Goal: Navigation & Orientation: Go to known website

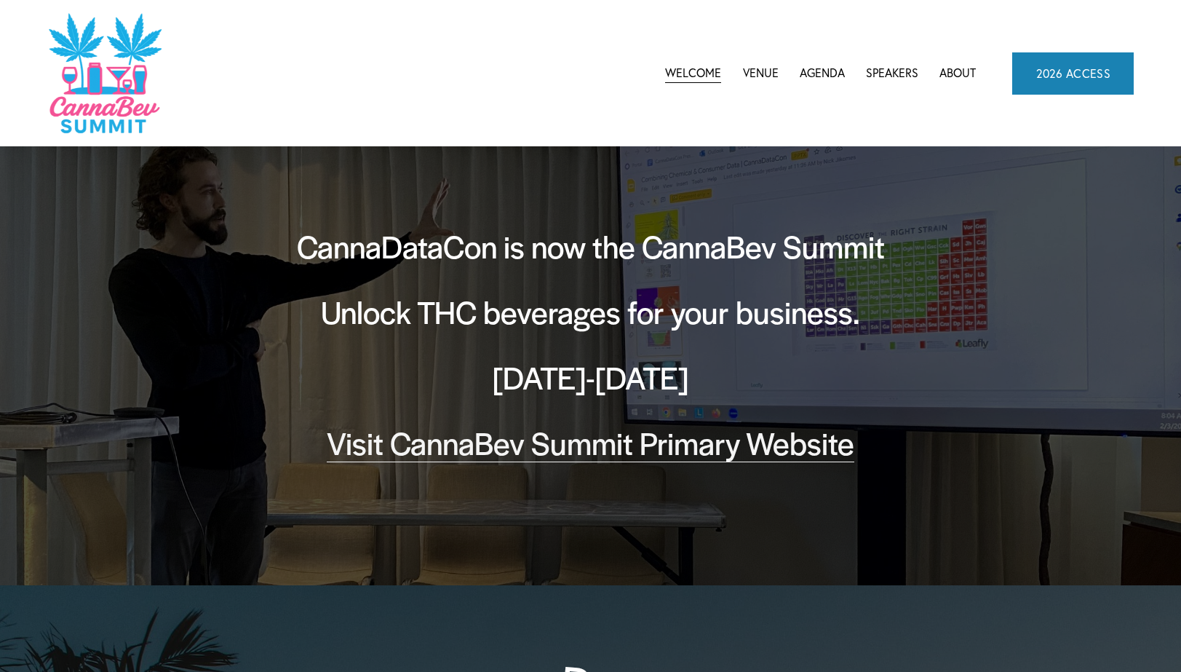
click at [760, 75] on link "Venue" at bounding box center [761, 74] width 36 height 22
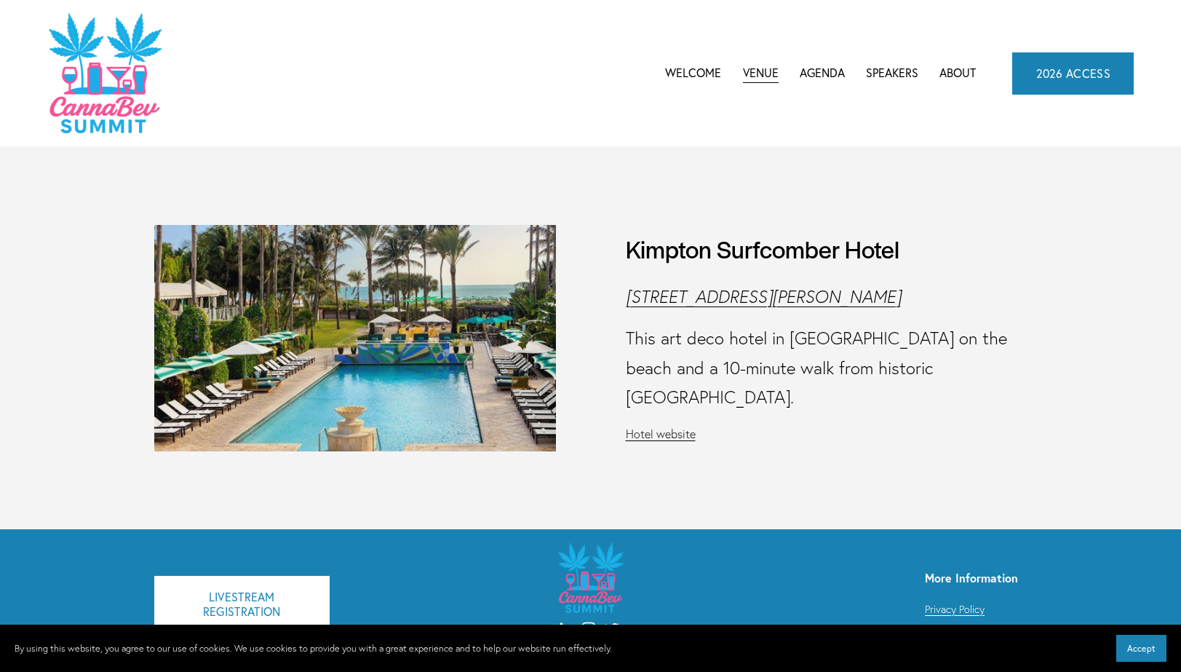
click at [697, 75] on link "Welcome" at bounding box center [693, 74] width 56 height 22
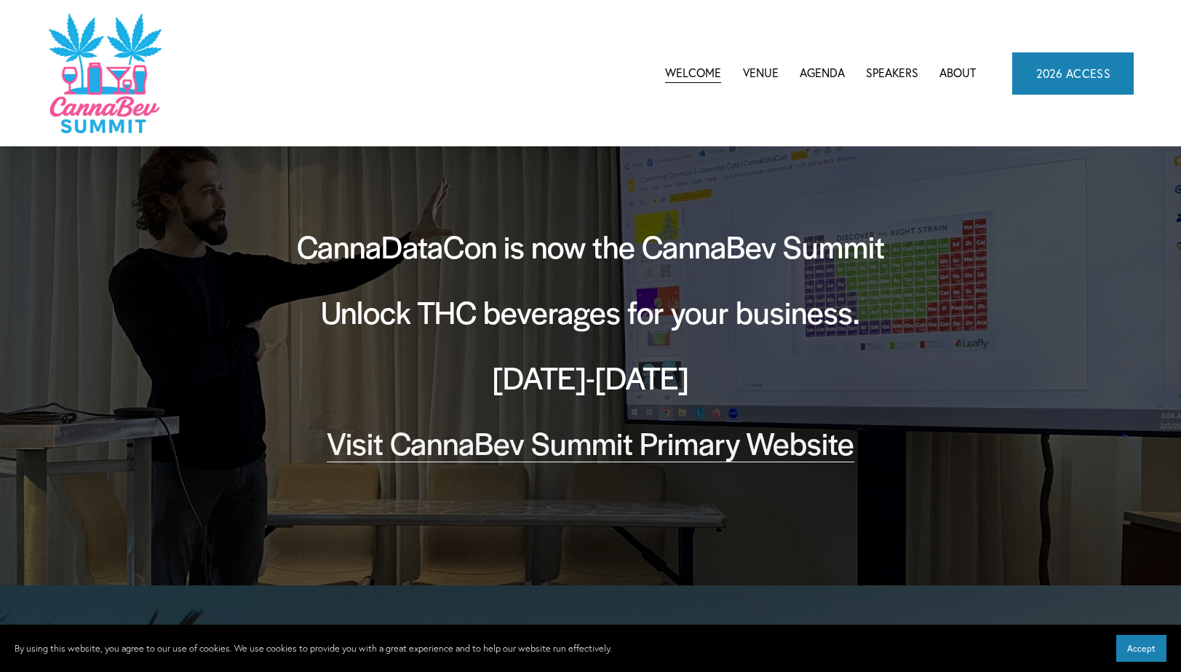
click at [475, 445] on link "Visit CannaBev Summit Primary Website" at bounding box center [591, 442] width 528 height 43
